Goal: Task Accomplishment & Management: Use online tool/utility

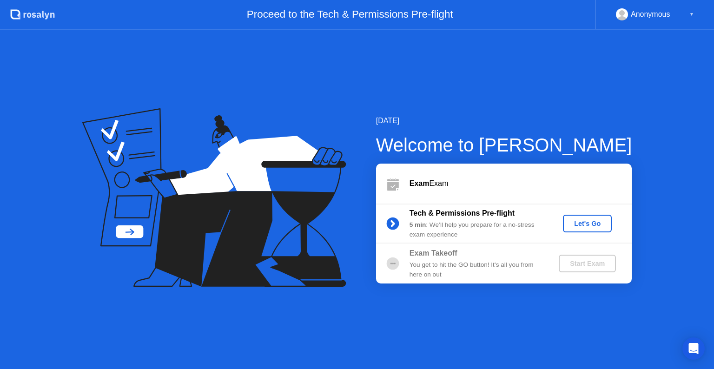
click at [585, 224] on div "Let's Go" at bounding box center [586, 223] width 41 height 7
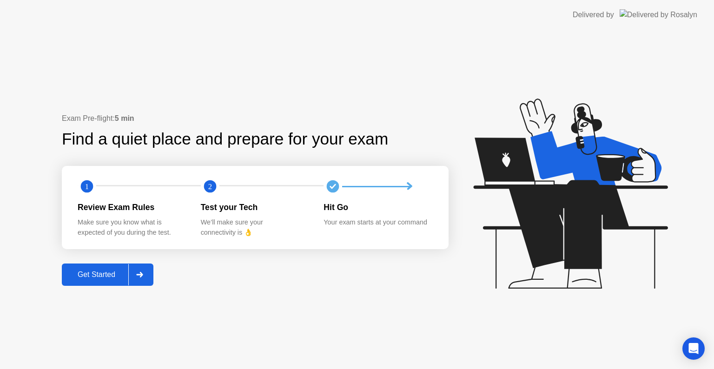
click at [86, 269] on button "Get Started" at bounding box center [108, 274] width 92 height 22
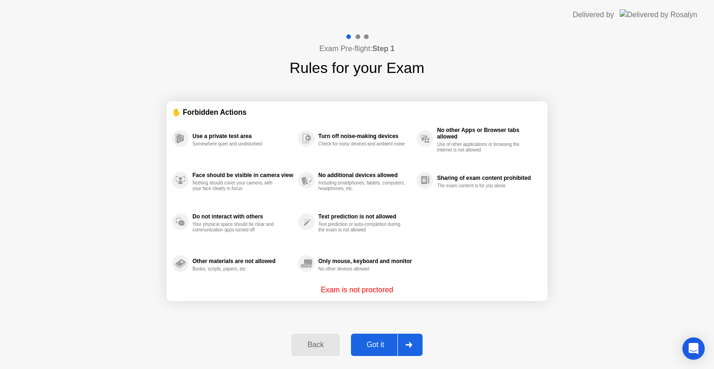
click at [375, 341] on div "Got it" at bounding box center [376, 345] width 44 height 8
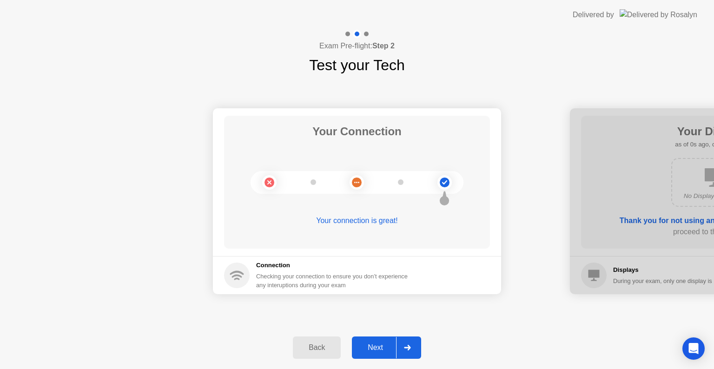
click at [375, 341] on button "Next" at bounding box center [386, 347] width 69 height 22
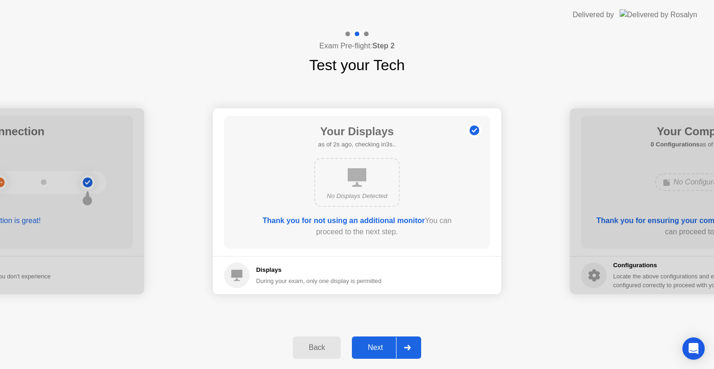
click at [323, 349] on div "Back" at bounding box center [317, 347] width 42 height 8
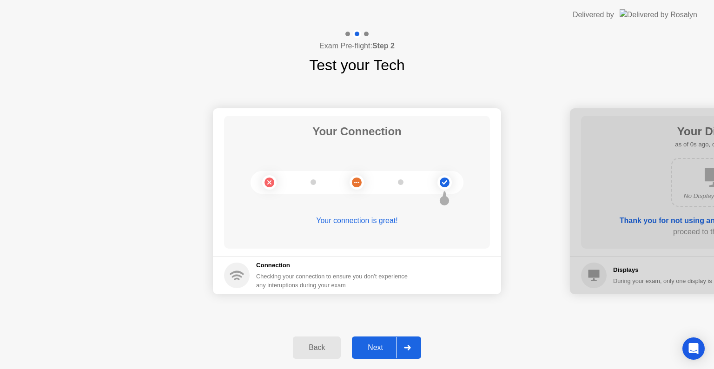
click at [372, 343] on div "Next" at bounding box center [375, 347] width 41 height 8
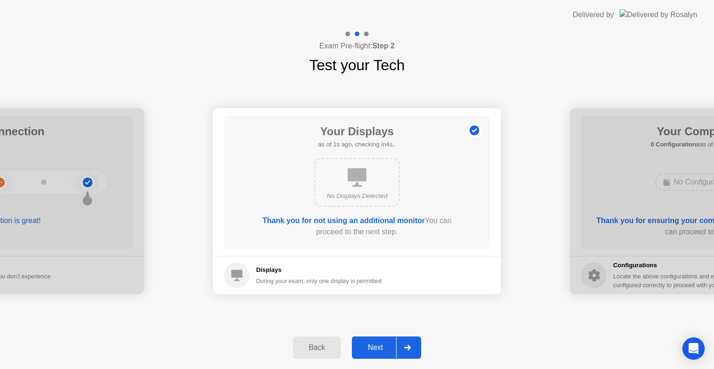
click at [372, 343] on div "Next" at bounding box center [375, 347] width 41 height 8
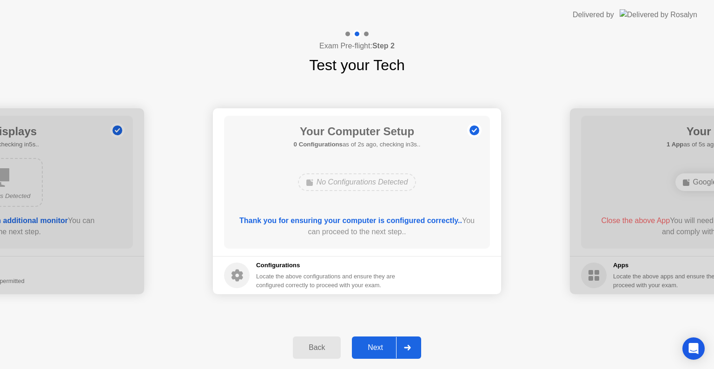
click at [372, 343] on div "Next" at bounding box center [375, 347] width 41 height 8
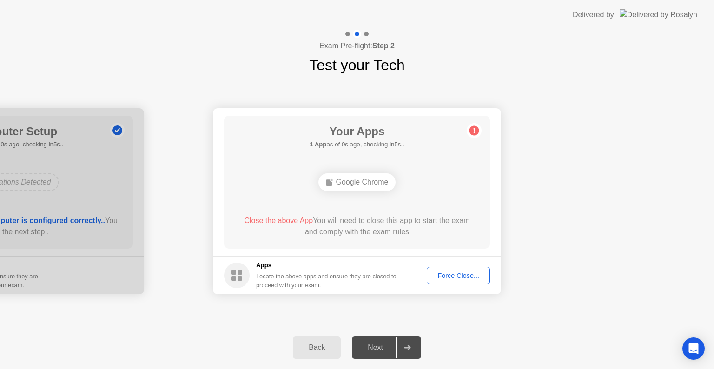
click at [460, 267] on button "Force Close..." at bounding box center [458, 276] width 63 height 18
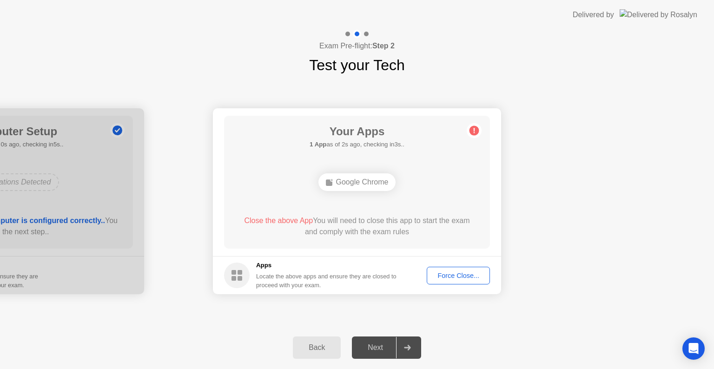
click at [439, 273] on div "Force Close..." at bounding box center [458, 275] width 57 height 7
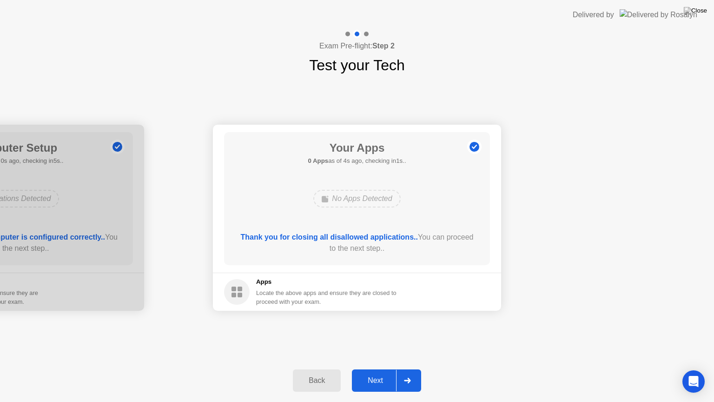
click at [370, 369] on div "Next" at bounding box center [375, 380] width 41 height 8
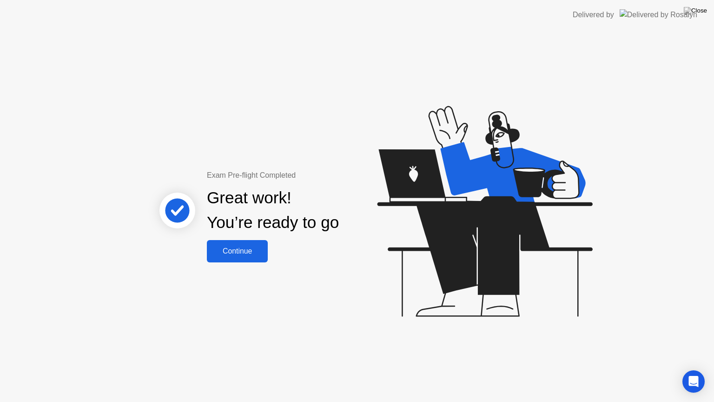
click at [250, 253] on div "Continue" at bounding box center [237, 251] width 55 height 8
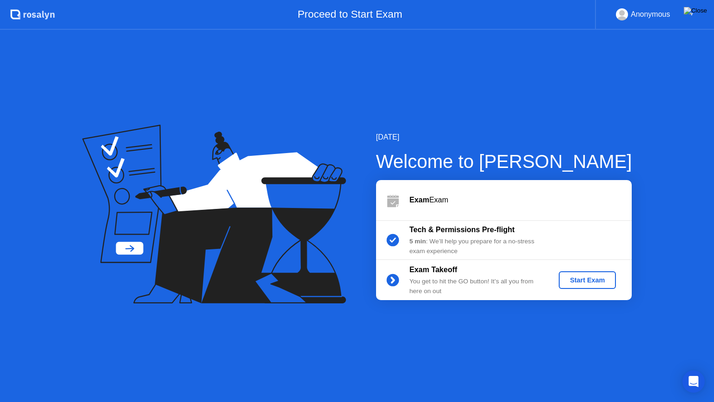
click at [703, 14] on img at bounding box center [695, 10] width 23 height 7
